Goal: Check status: Check status

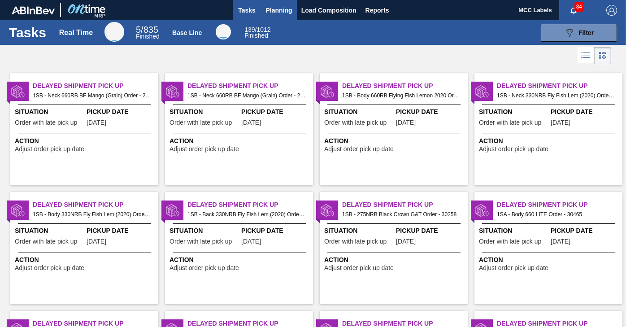
click at [277, 10] on span "Planning" at bounding box center [279, 10] width 26 height 11
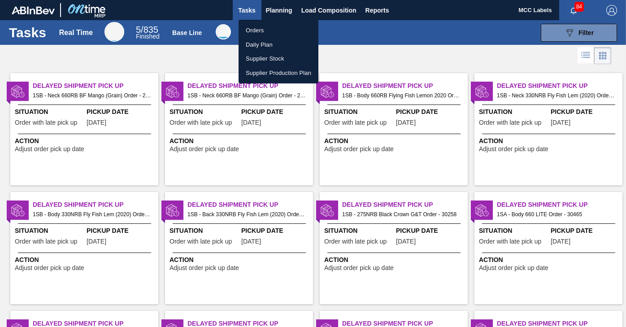
click at [255, 30] on li "Orders" at bounding box center [278, 30] width 80 height 14
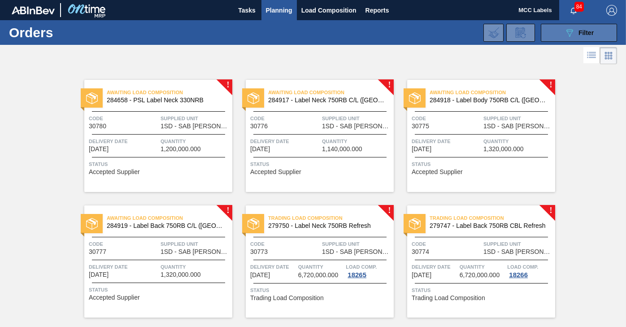
click at [548, 32] on button "089F7B8B-B2A5-4AFE-B5C0-19BA573D28AC Filter" at bounding box center [578, 33] width 76 height 18
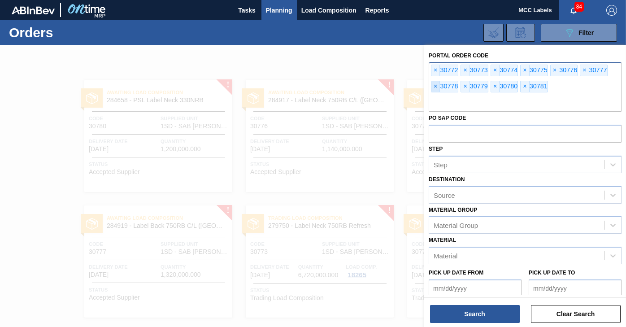
click at [436, 86] on span "×" at bounding box center [435, 86] width 9 height 11
click at [436, 95] on input "text" at bounding box center [524, 103] width 193 height 17
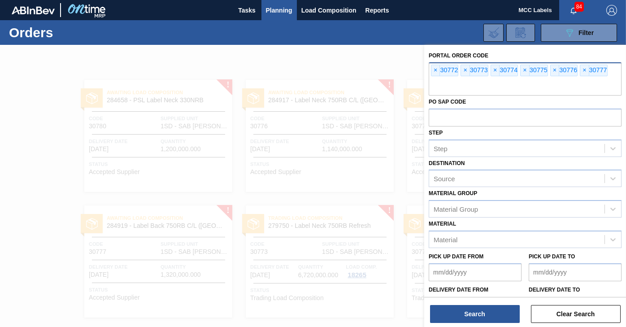
click at [436, 86] on input "text" at bounding box center [524, 86] width 193 height 17
click at [436, 72] on span "×" at bounding box center [435, 70] width 9 height 11
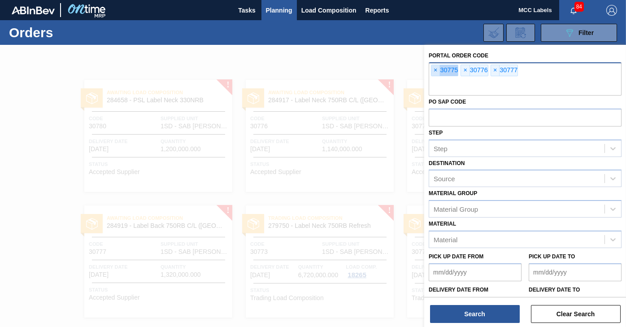
click at [436, 72] on span "×" at bounding box center [435, 70] width 9 height 11
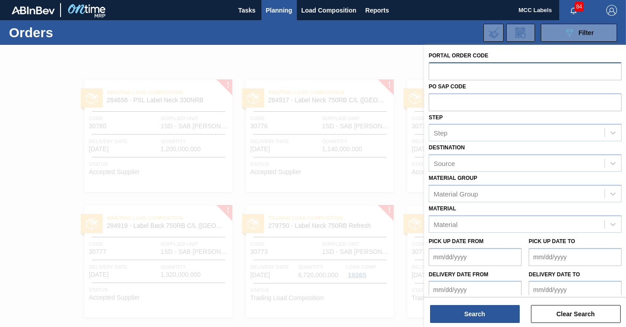
click at [436, 72] on input "text" at bounding box center [524, 70] width 193 height 17
type input "30645"
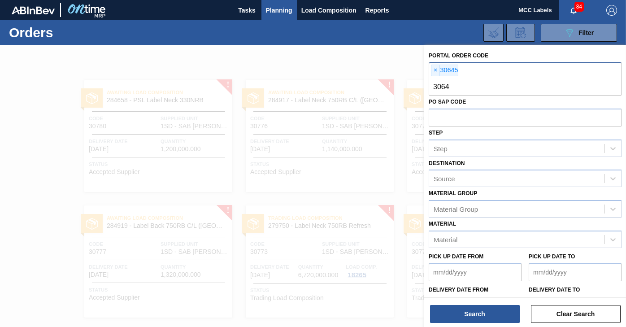
type input "30647"
type input "30648"
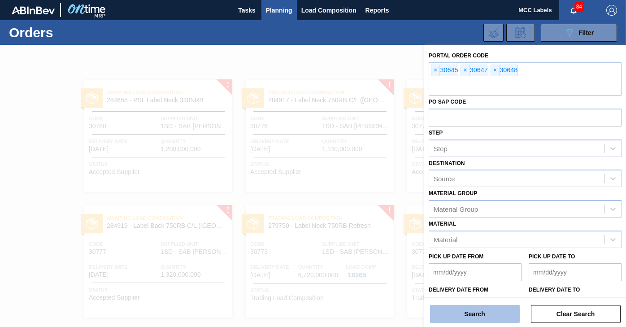
click at [468, 317] on button "Search" at bounding box center [475, 314] width 90 height 18
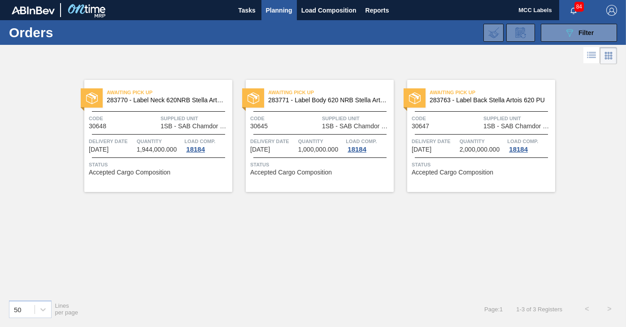
click at [168, 167] on span "Status" at bounding box center [159, 164] width 141 height 9
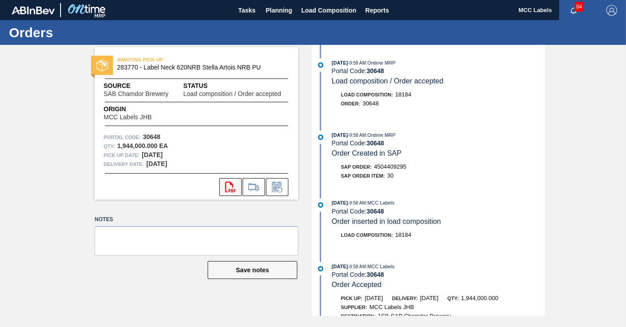
click at [225, 184] on icon at bounding box center [230, 186] width 10 height 11
